Goal: Transaction & Acquisition: Purchase product/service

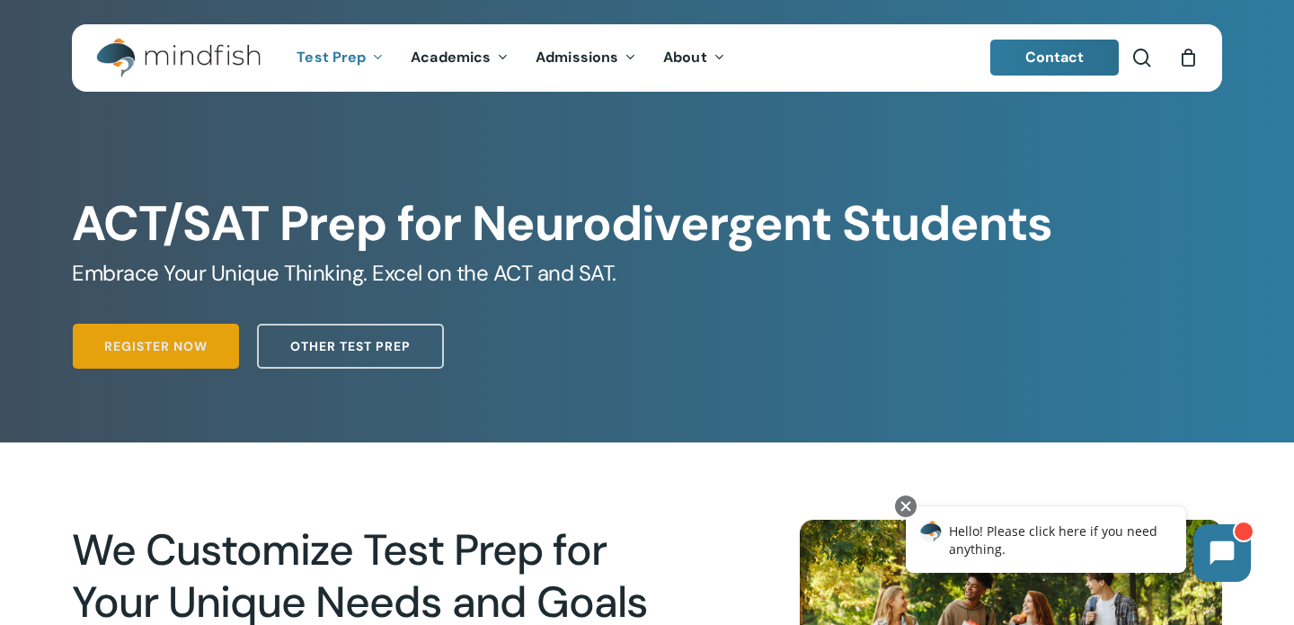
click at [136, 334] on link "Register Now" at bounding box center [156, 346] width 166 height 45
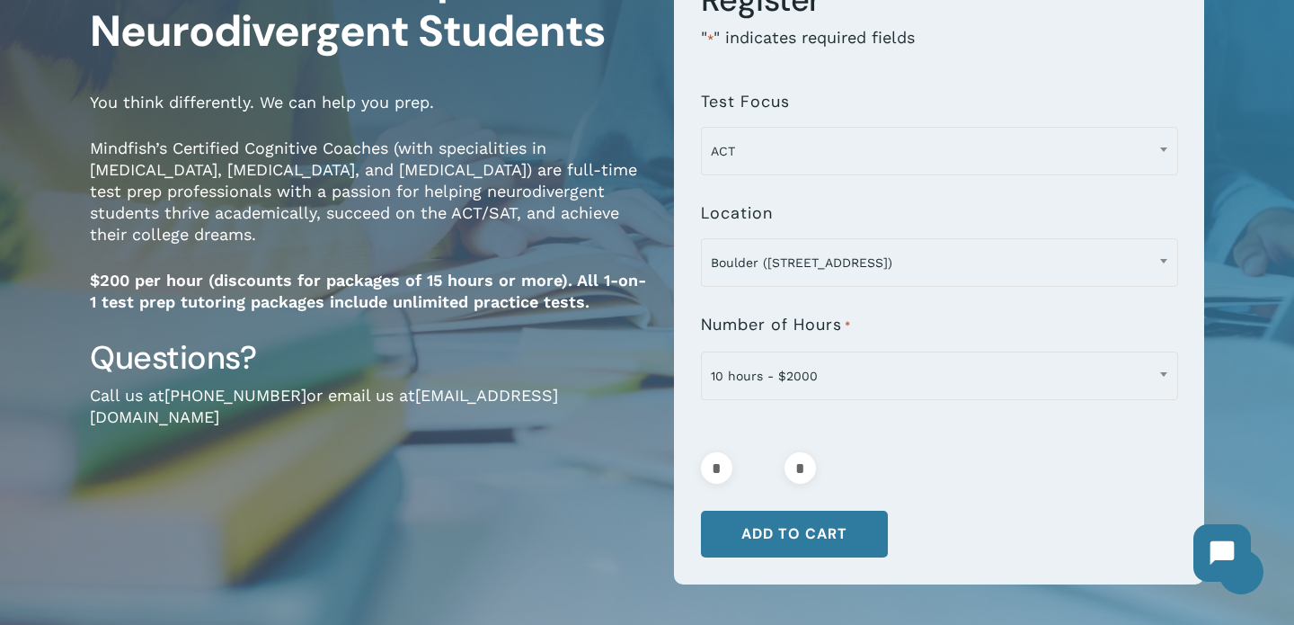
scroll to position [223, 0]
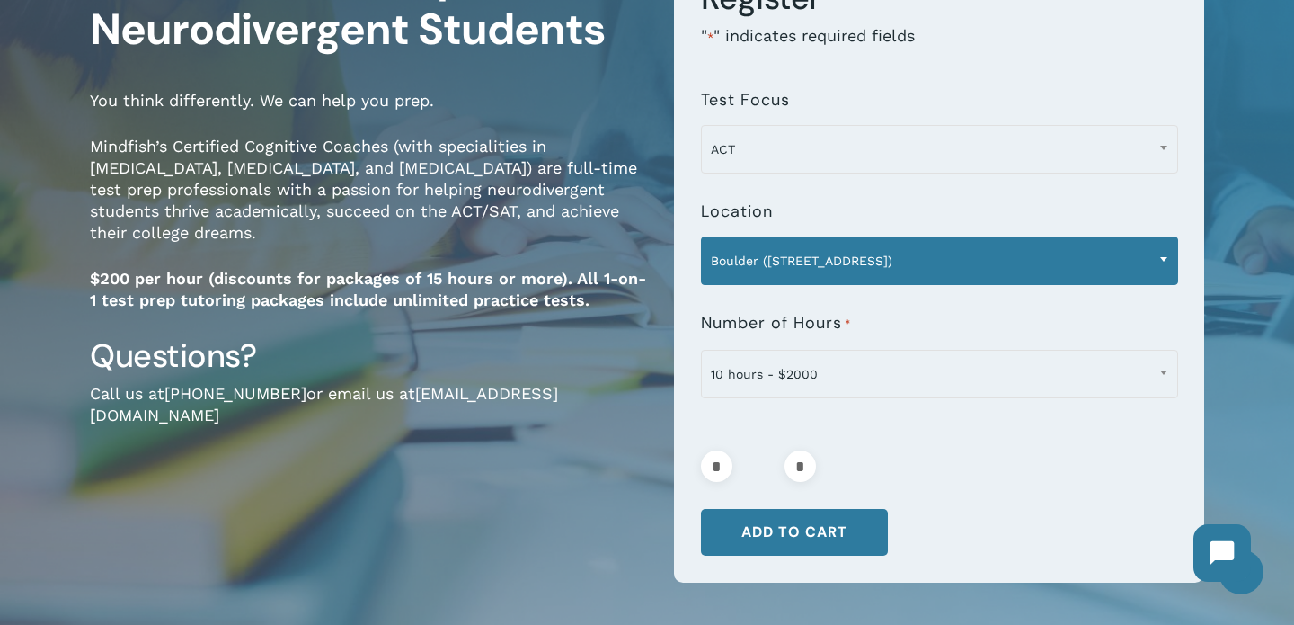
click at [836, 269] on span "Boulder ([STREET_ADDRESS])" at bounding box center [940, 261] width 476 height 38
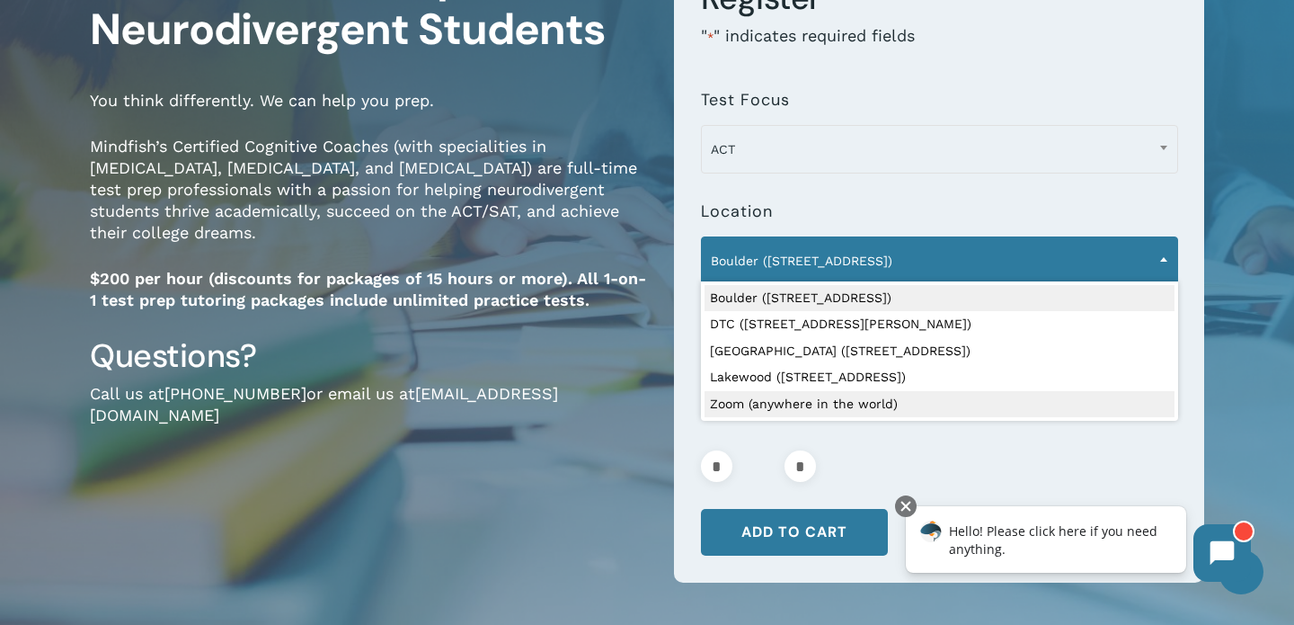
select select "**********"
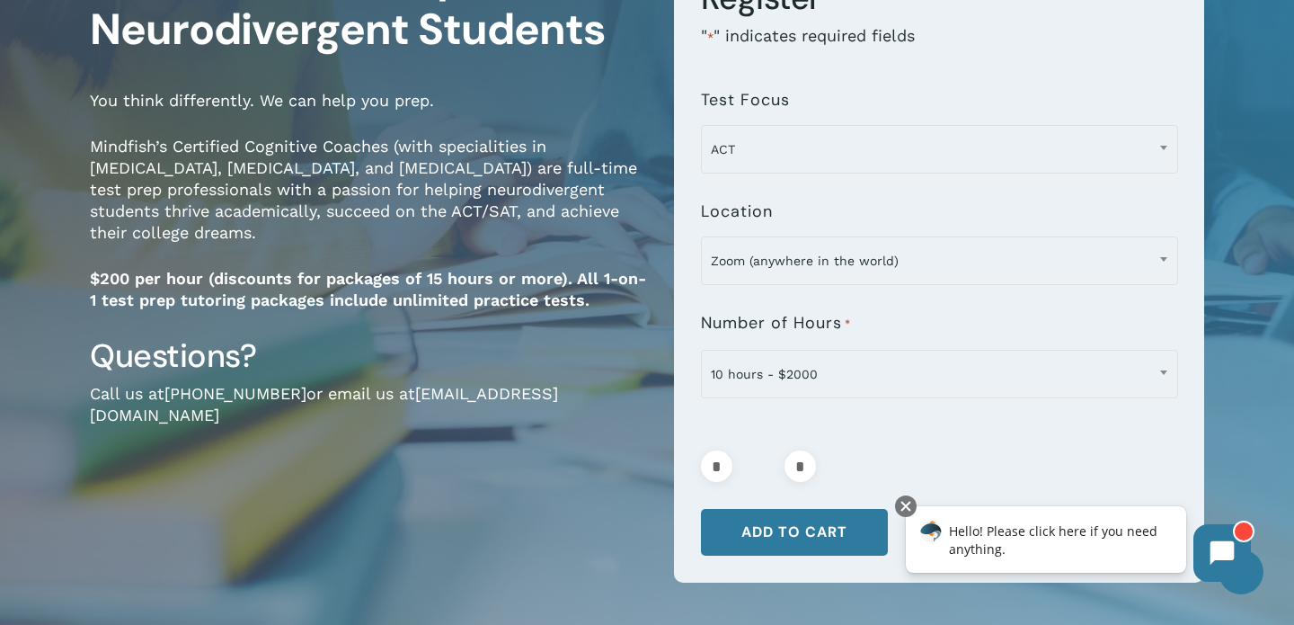
click at [560, 357] on div "Questions? Call us at [PHONE_NUMBER] or email us at [EMAIL_ADDRESS][DOMAIN_NAME]" at bounding box center [368, 392] width 557 height 115
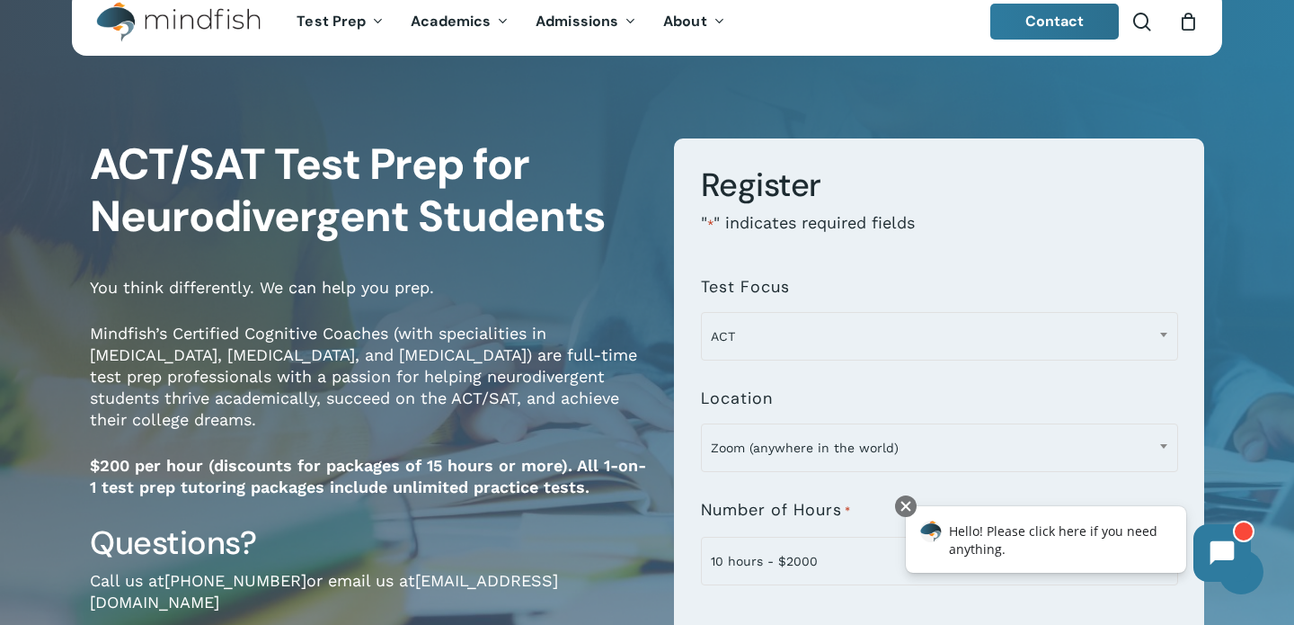
scroll to position [0, 0]
